Goal: Information Seeking & Learning: Learn about a topic

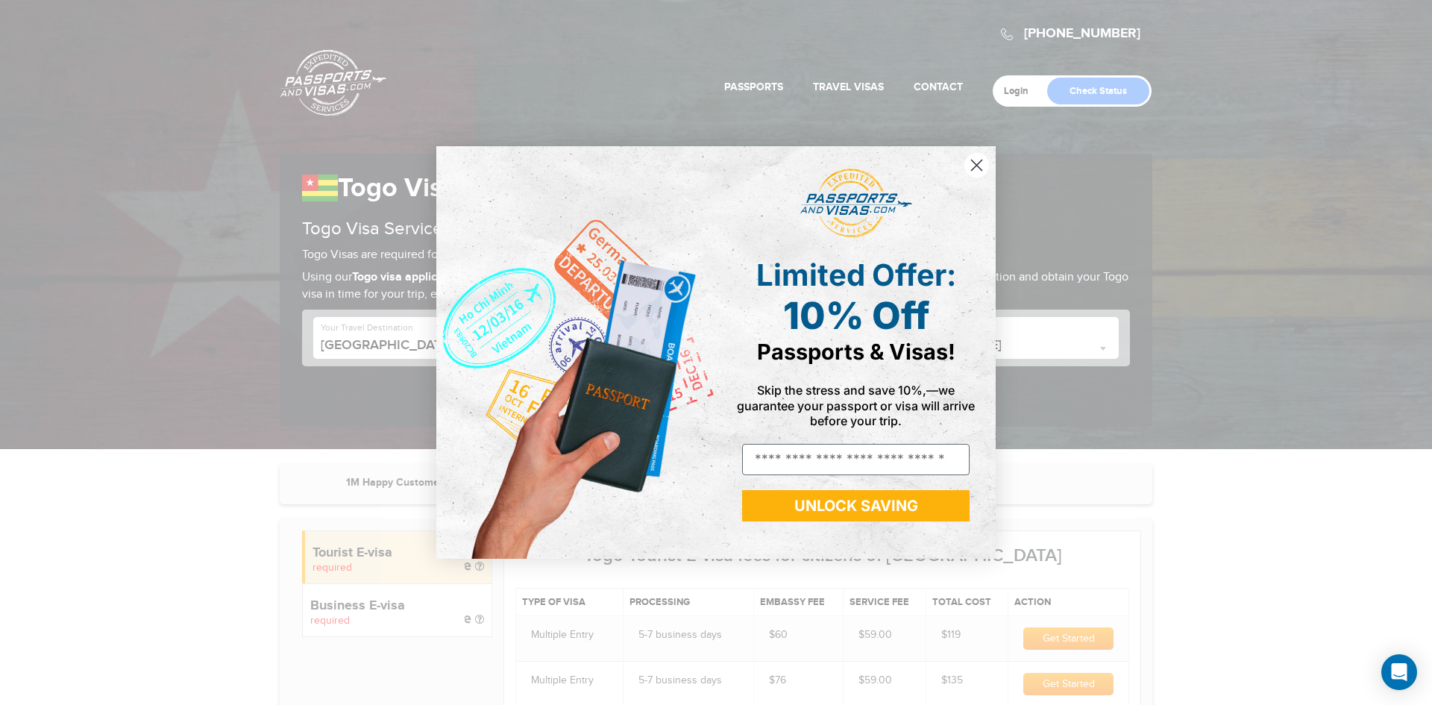
click at [977, 165] on icon "Close dialog" at bounding box center [977, 165] width 10 height 10
